Goal: Task Accomplishment & Management: Complete application form

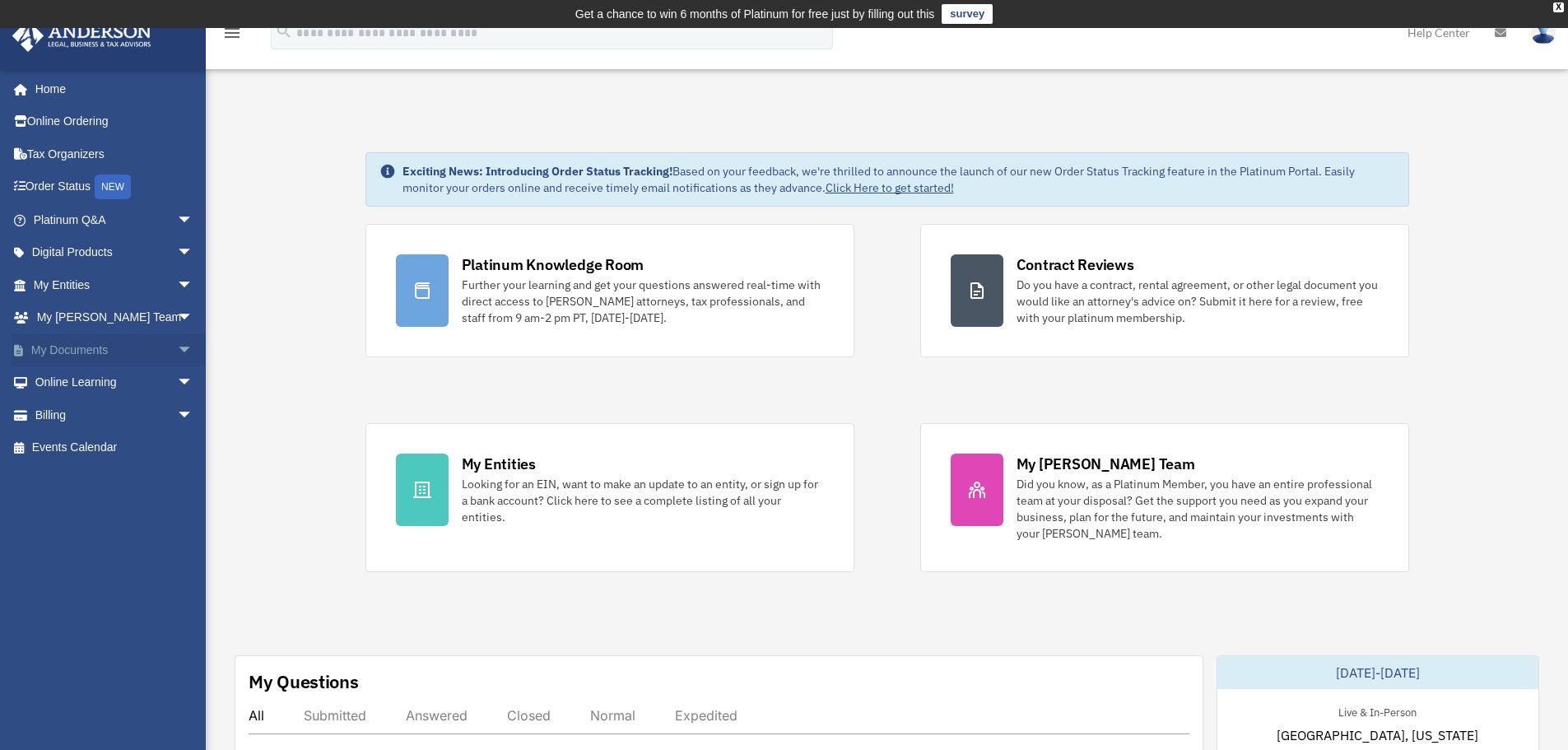
click at [178, 345] on span "arrow_drop_down" at bounding box center [193, 350] width 33 height 34
click at [112, 420] on link "Meeting Minutes" at bounding box center [120, 415] width 195 height 33
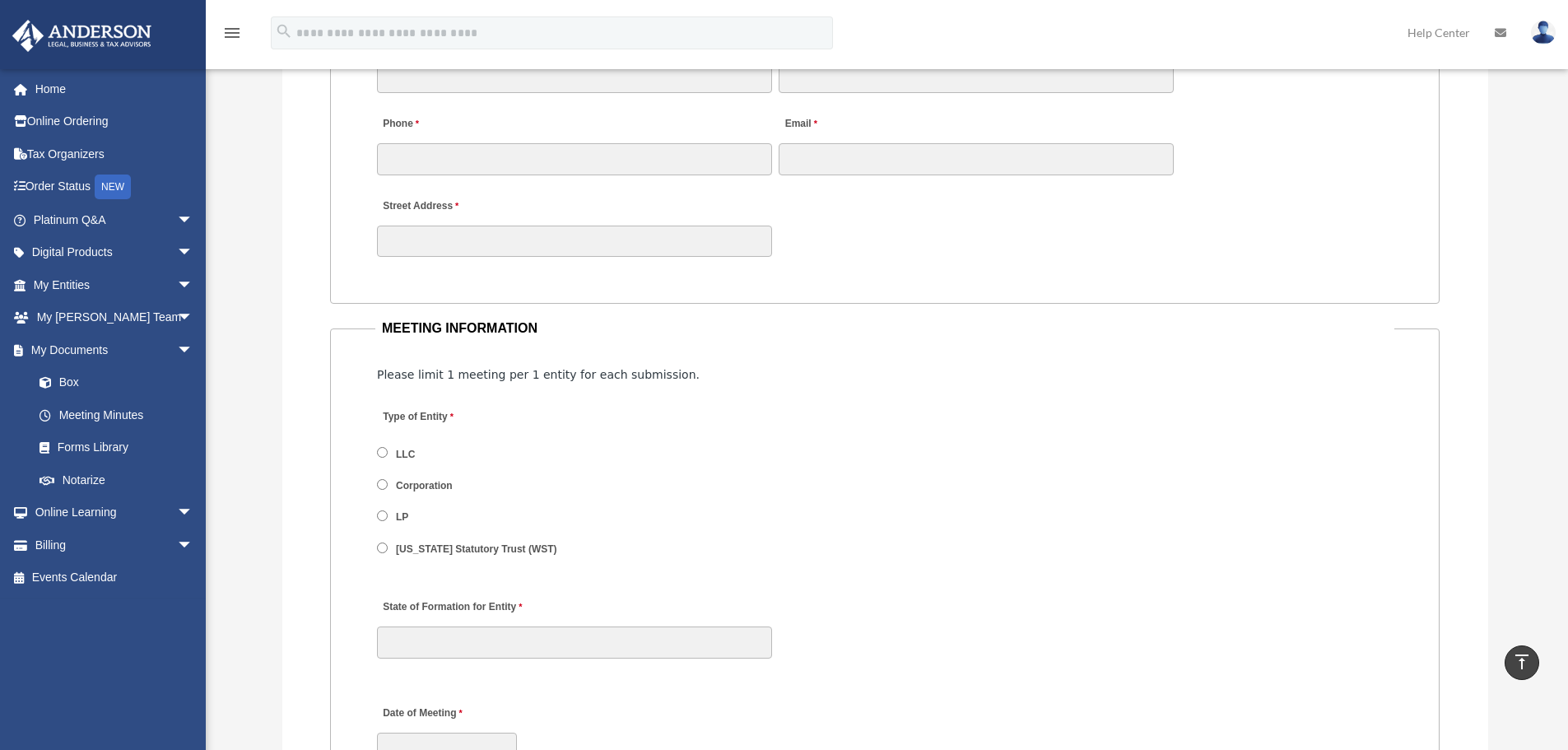
scroll to position [1862, 0]
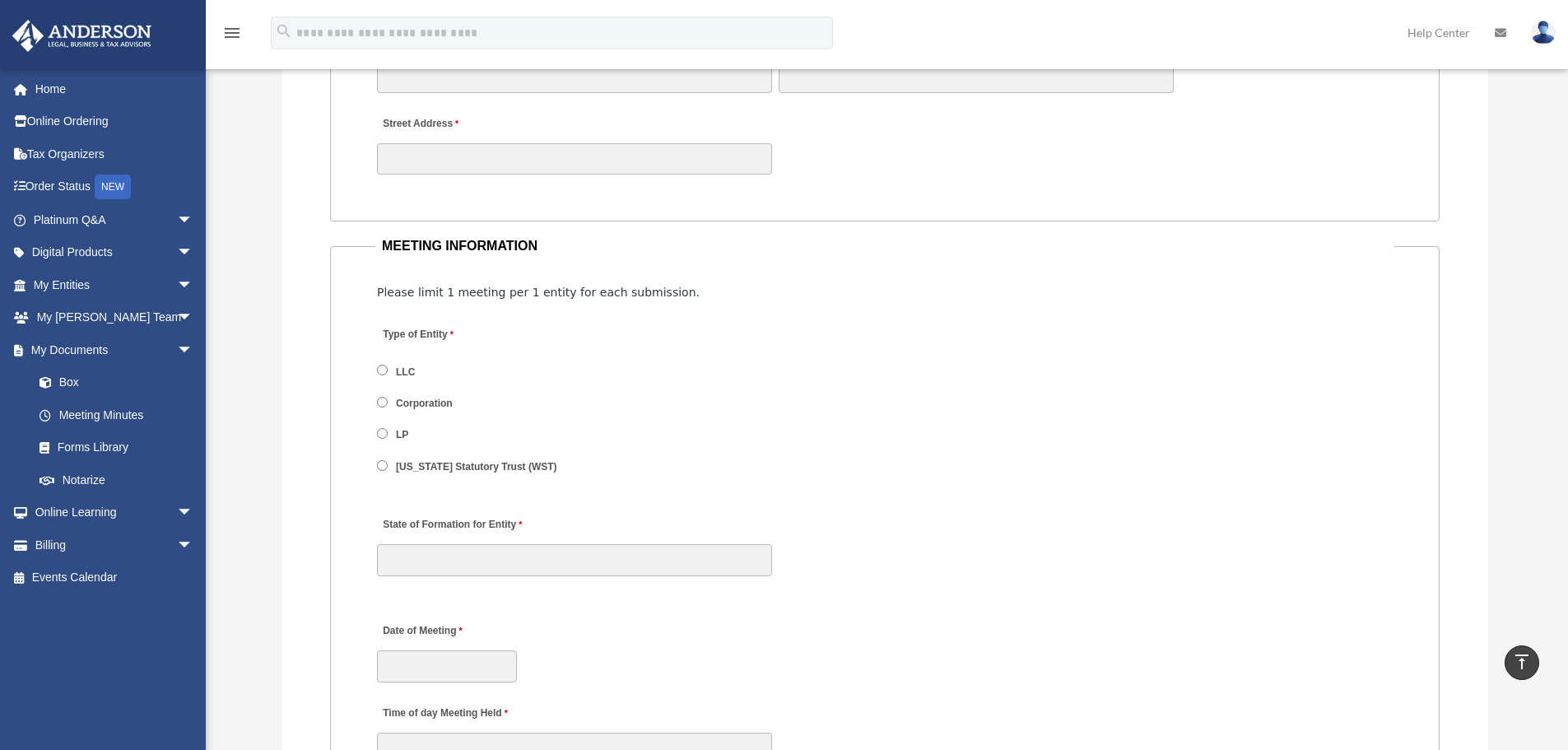
click at [409, 369] on label "LLC" at bounding box center [406, 372] width 30 height 15
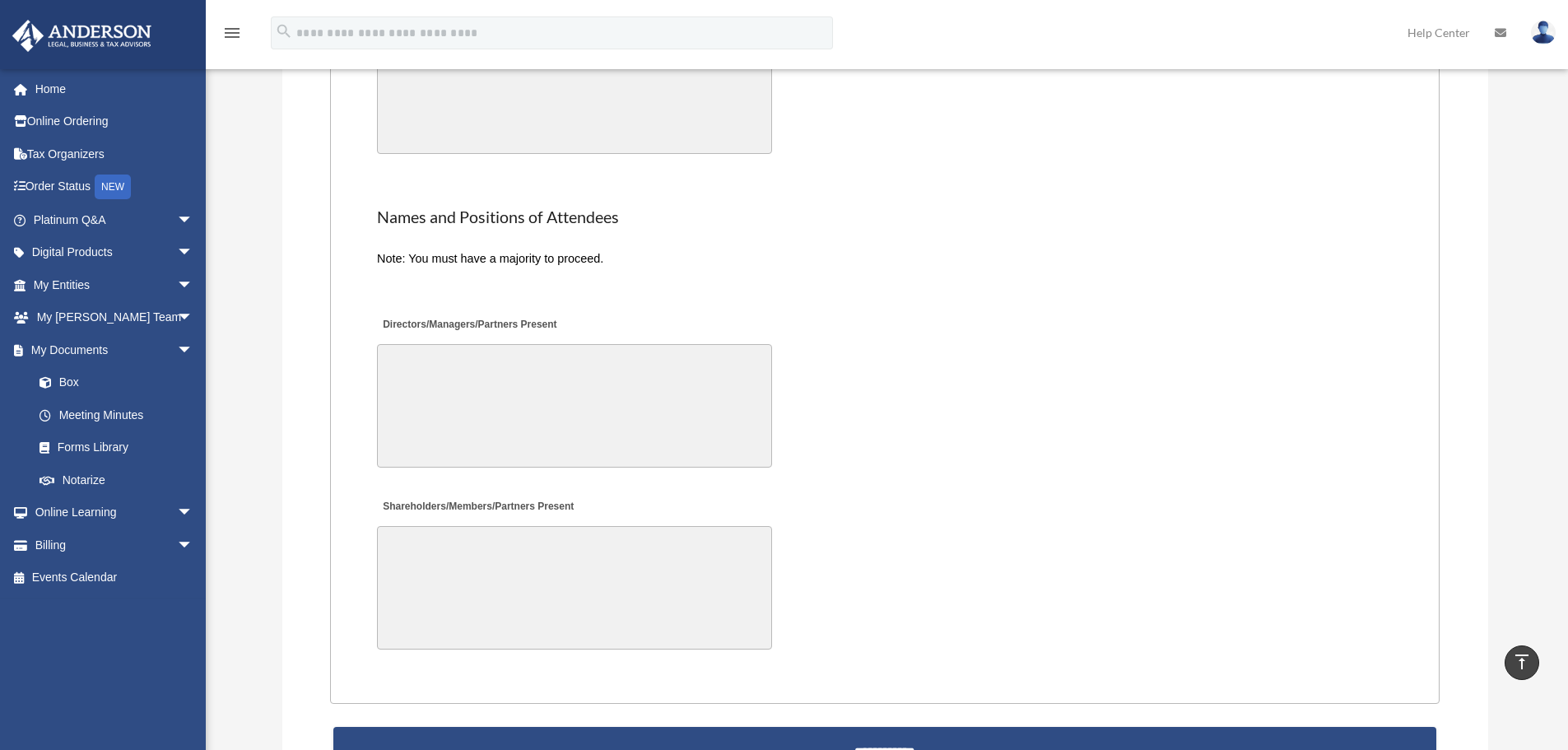
scroll to position [3459, 0]
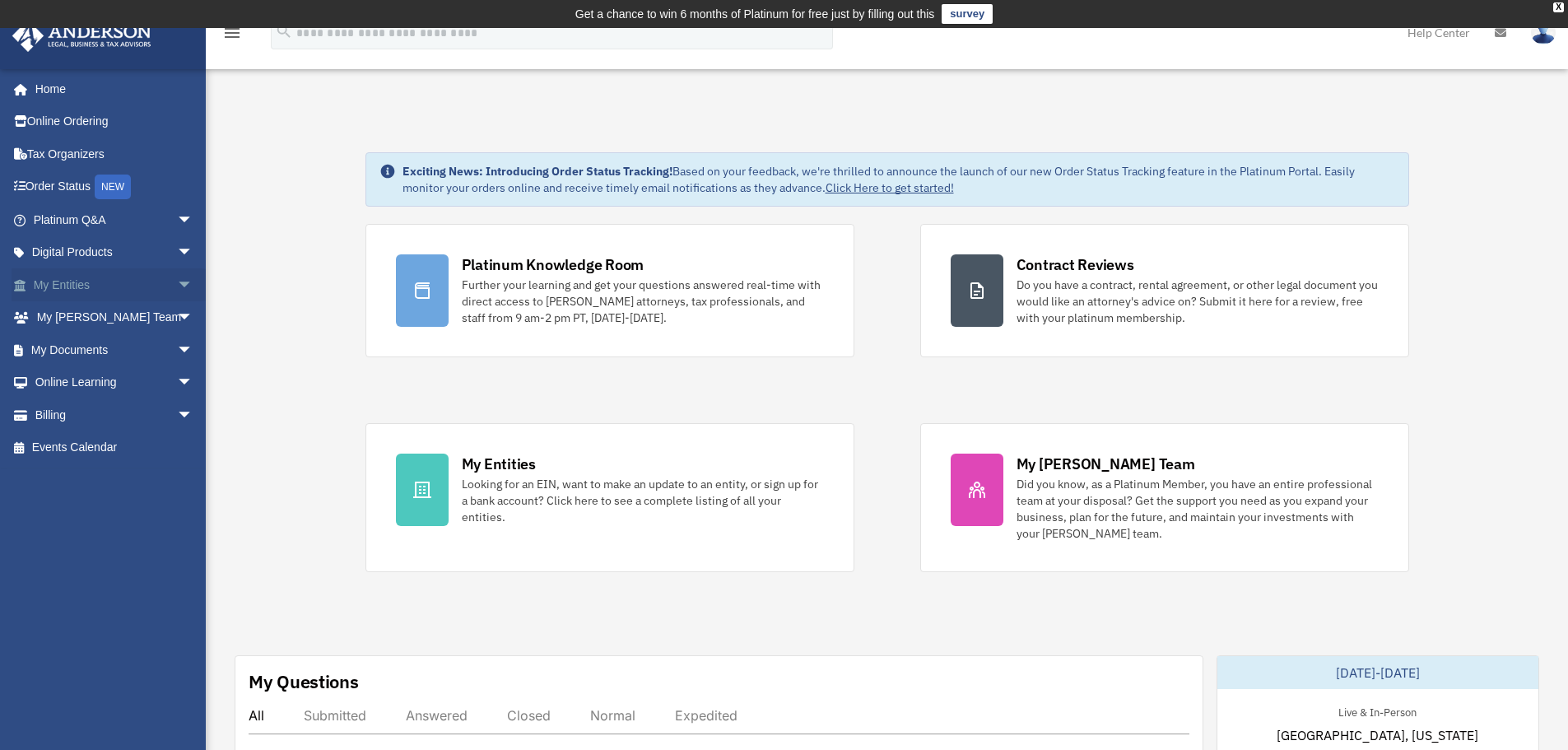
click at [177, 285] on span "arrow_drop_down" at bounding box center [193, 285] width 33 height 34
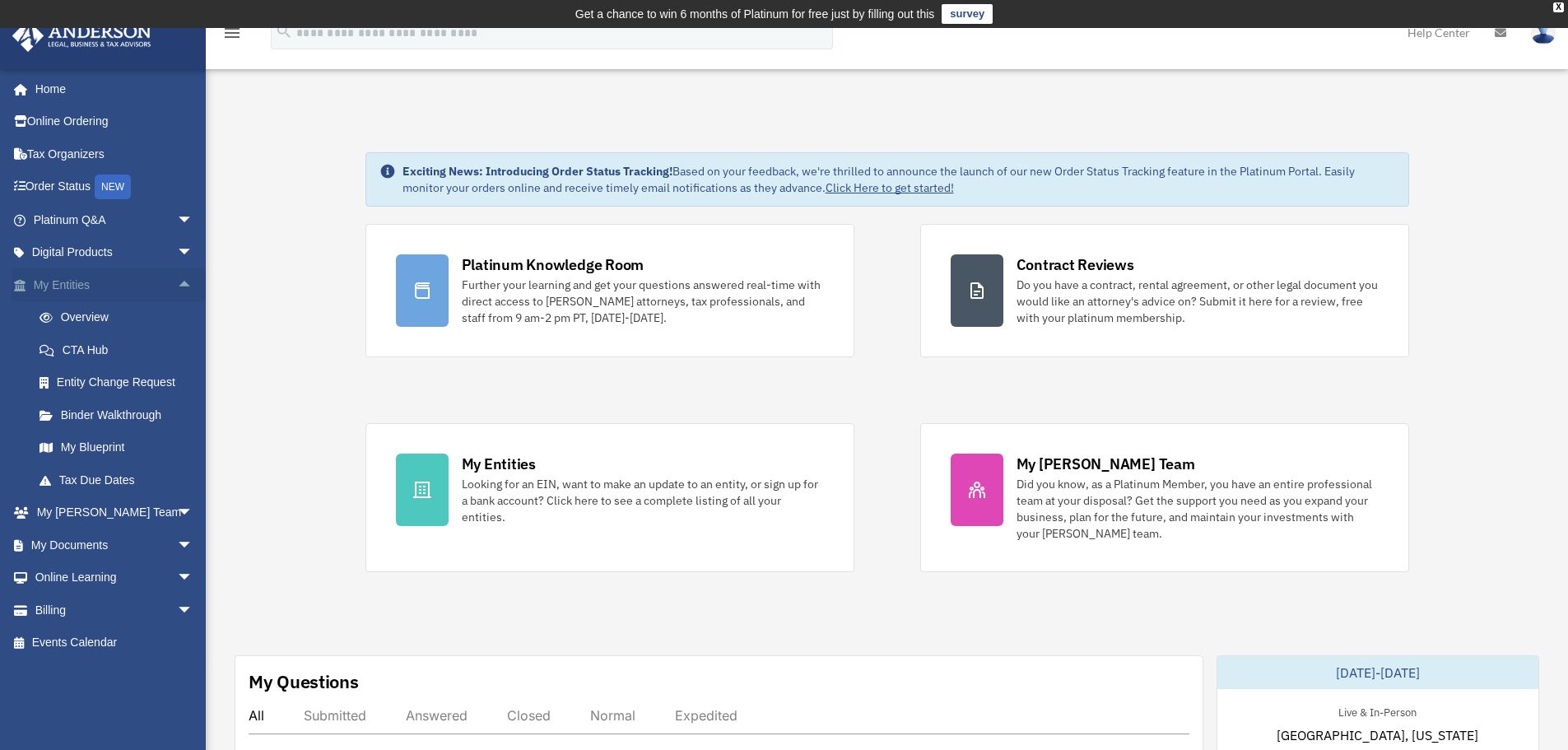
scroll to position [83, 0]
